Goal: Task Accomplishment & Management: Complete application form

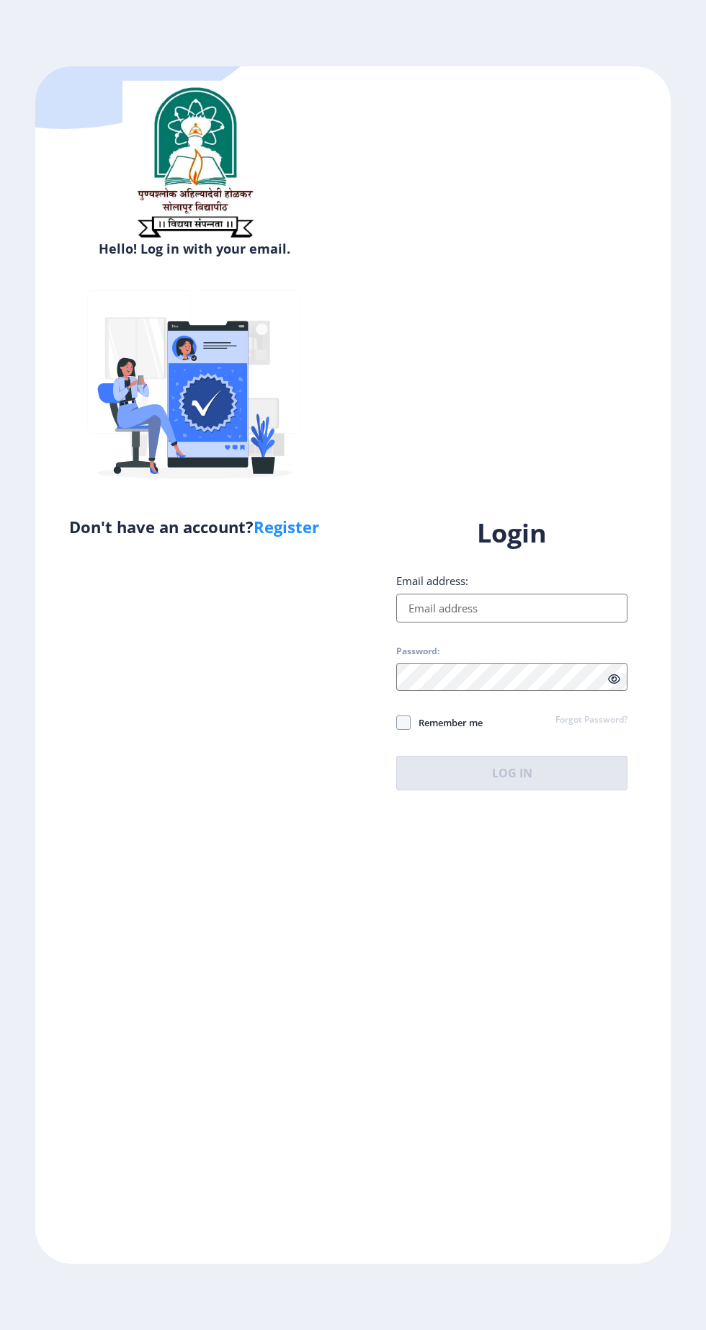
click at [541, 621] on input "Email address:" at bounding box center [511, 607] width 231 height 29
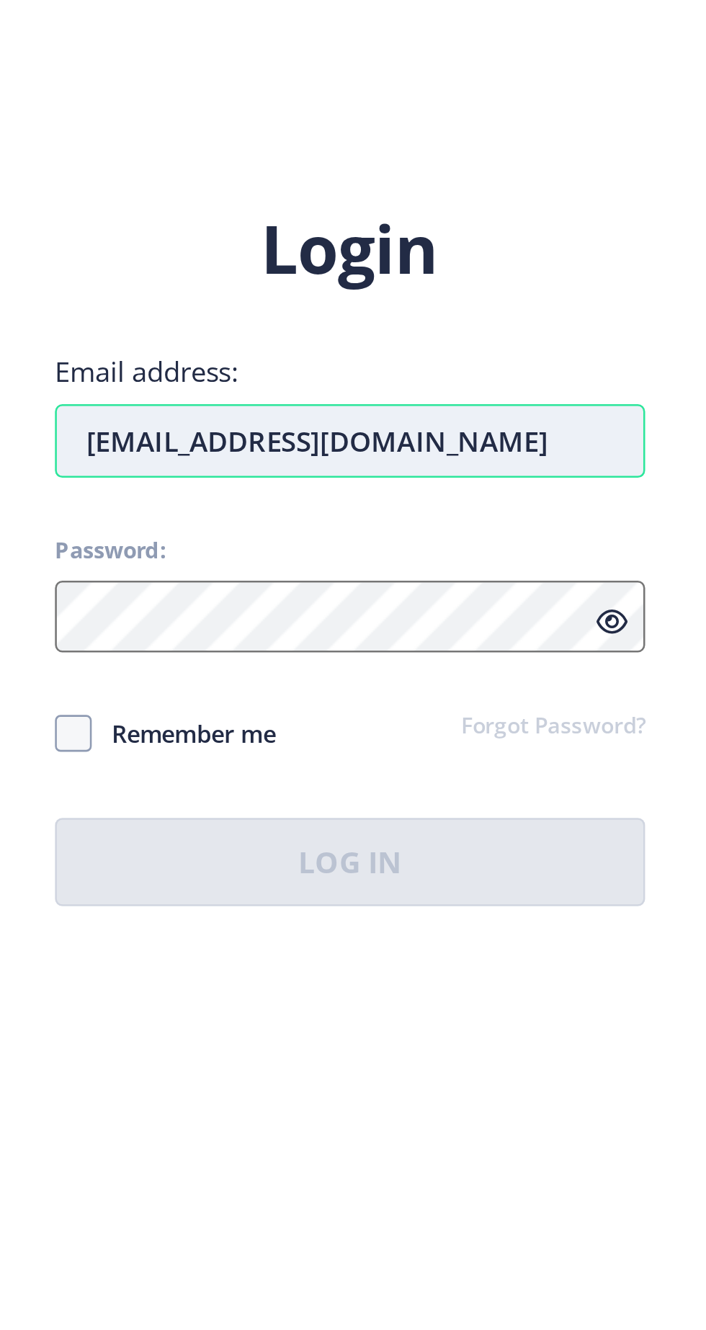
type input "[EMAIL_ADDRESS][DOMAIN_NAME]"
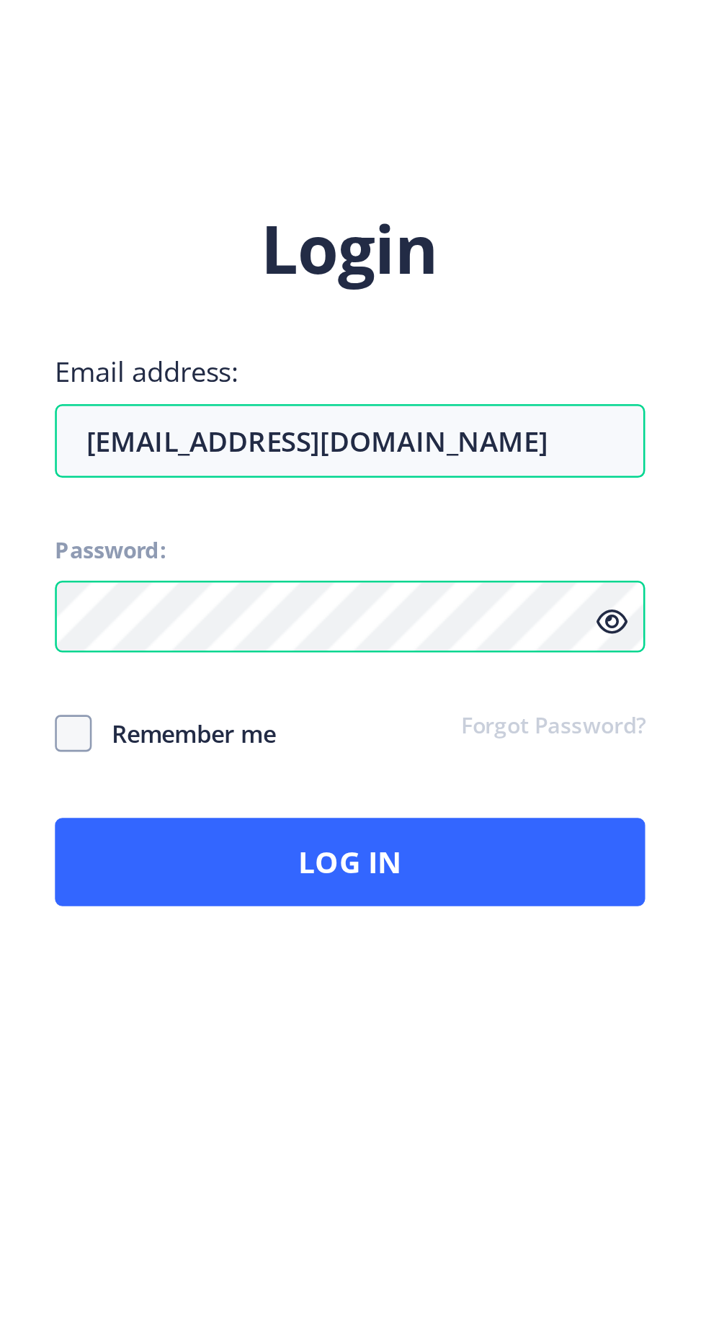
click at [428, 731] on span "Remember me" at bounding box center [447, 722] width 72 height 17
click at [397, 723] on input "Remember me" at bounding box center [396, 722] width 1 height 1
checkbox input "true"
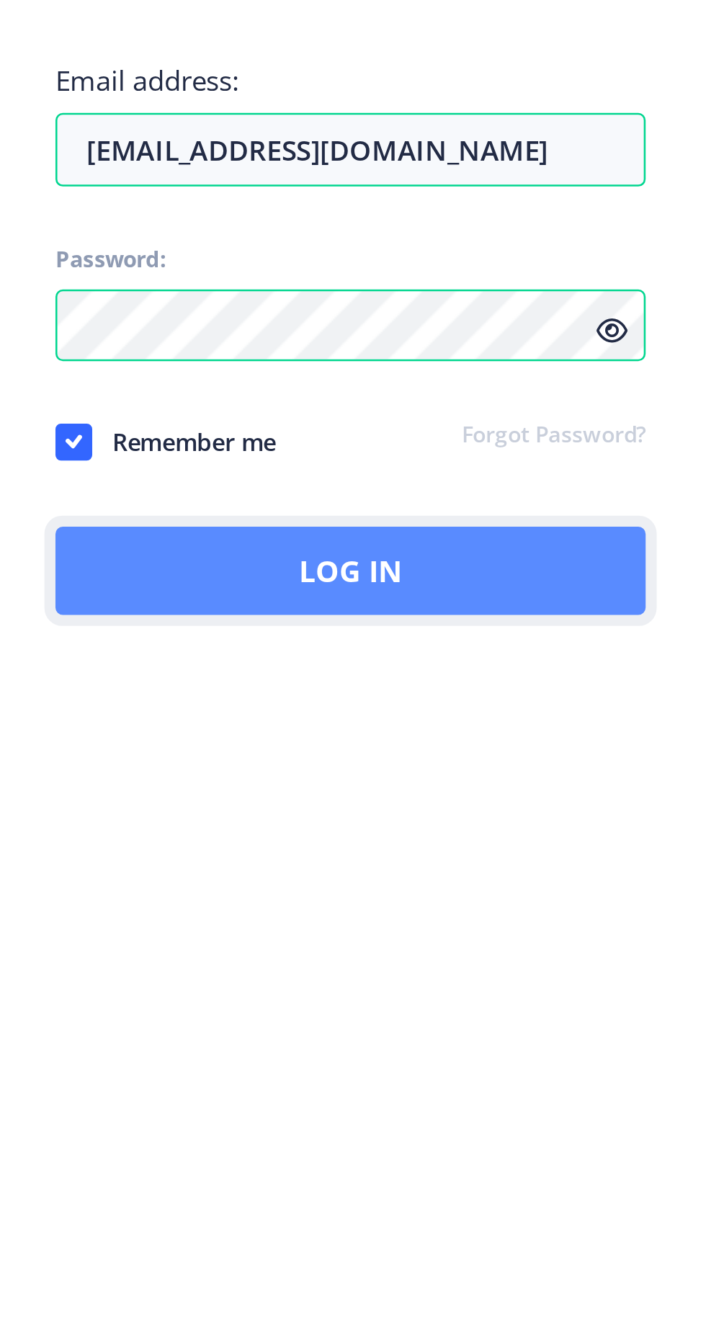
click at [453, 756] on button "Log In" at bounding box center [511, 773] width 231 height 35
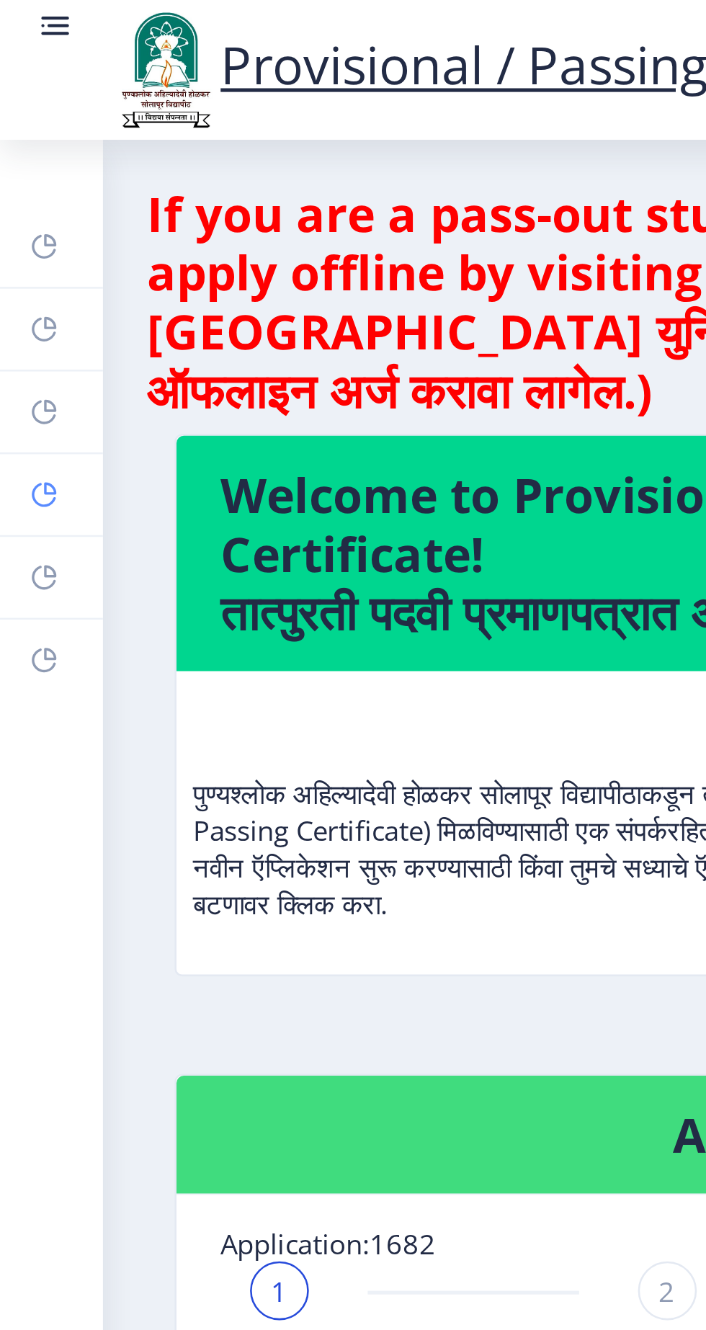
click at [17, 194] on rect at bounding box center [18, 194] width 12 height 12
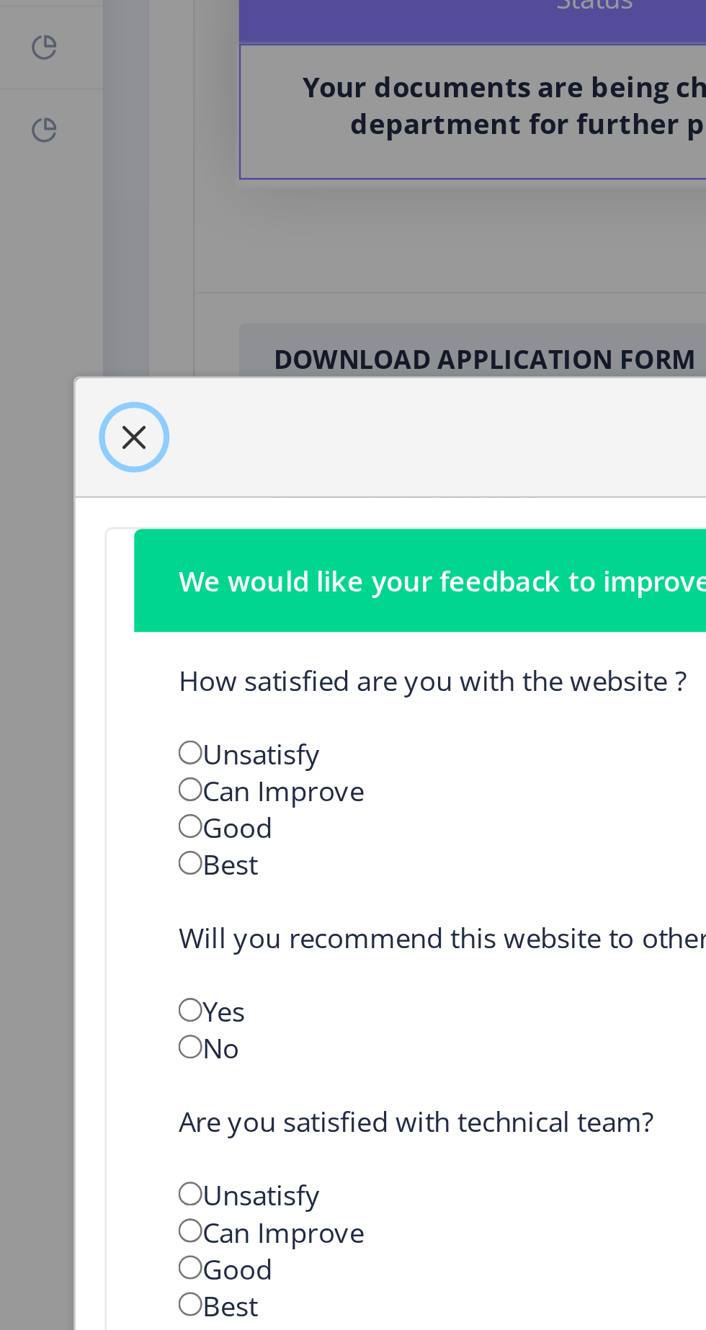
click at [58, 385] on span "button" at bounding box center [53, 379] width 12 height 12
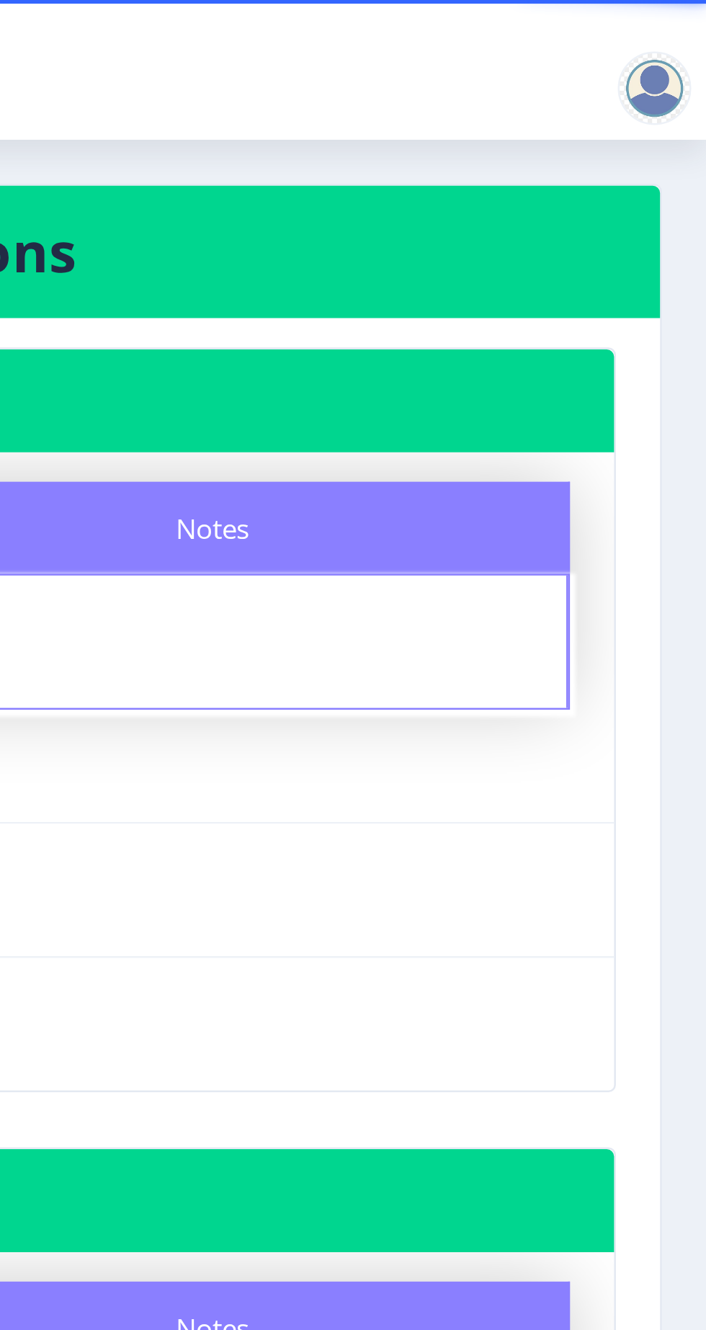
click at [691, 27] on div at bounding box center [685, 34] width 29 height 29
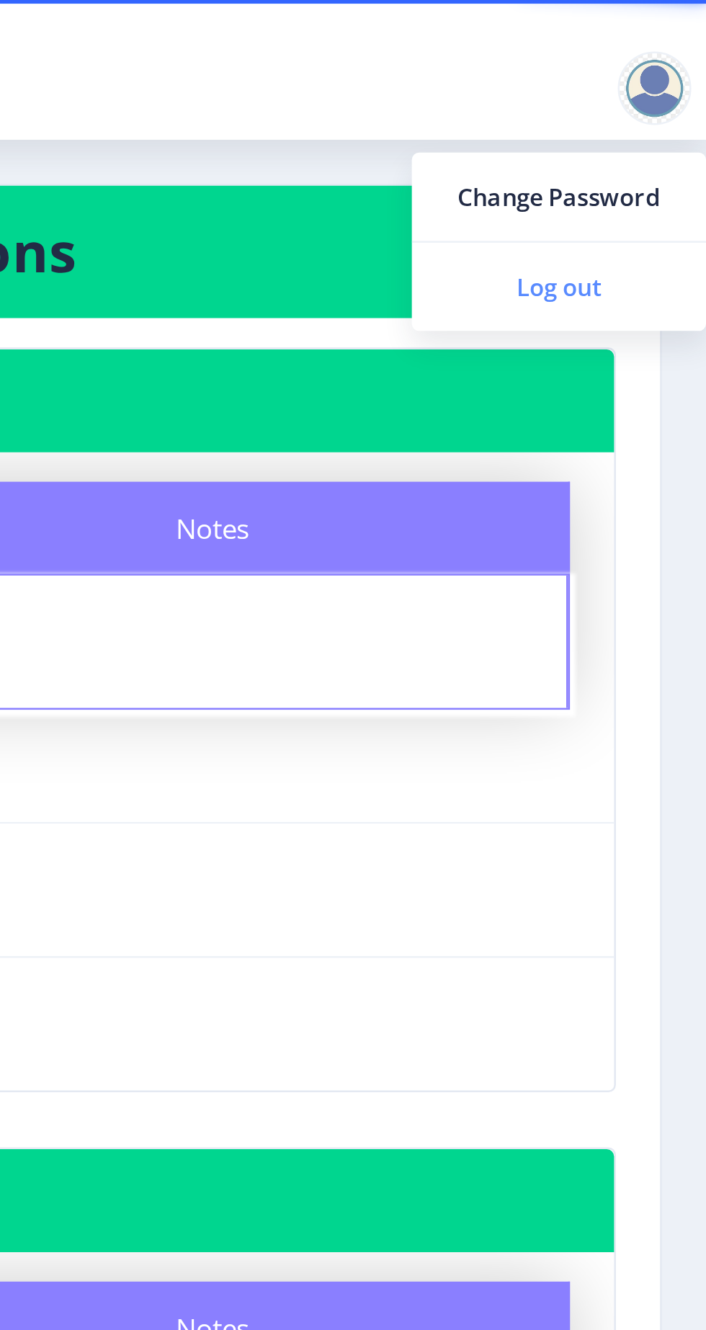
click at [659, 113] on span "Log out" at bounding box center [648, 112] width 92 height 17
